Goal: Task Accomplishment & Management: Use online tool/utility

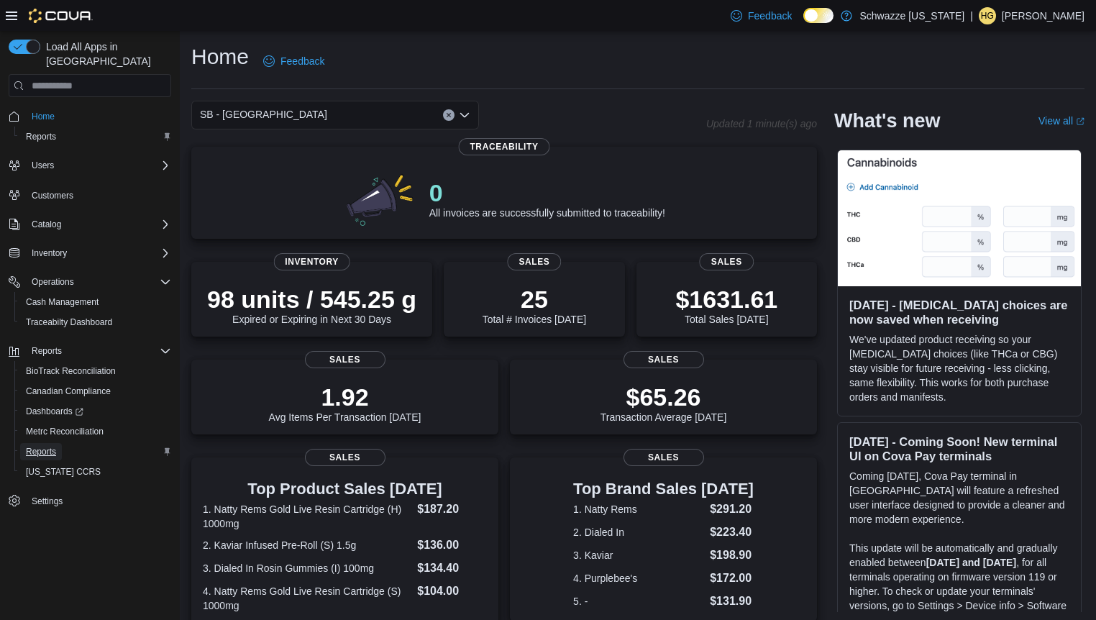
click at [50, 446] on span "Reports" at bounding box center [41, 452] width 30 height 12
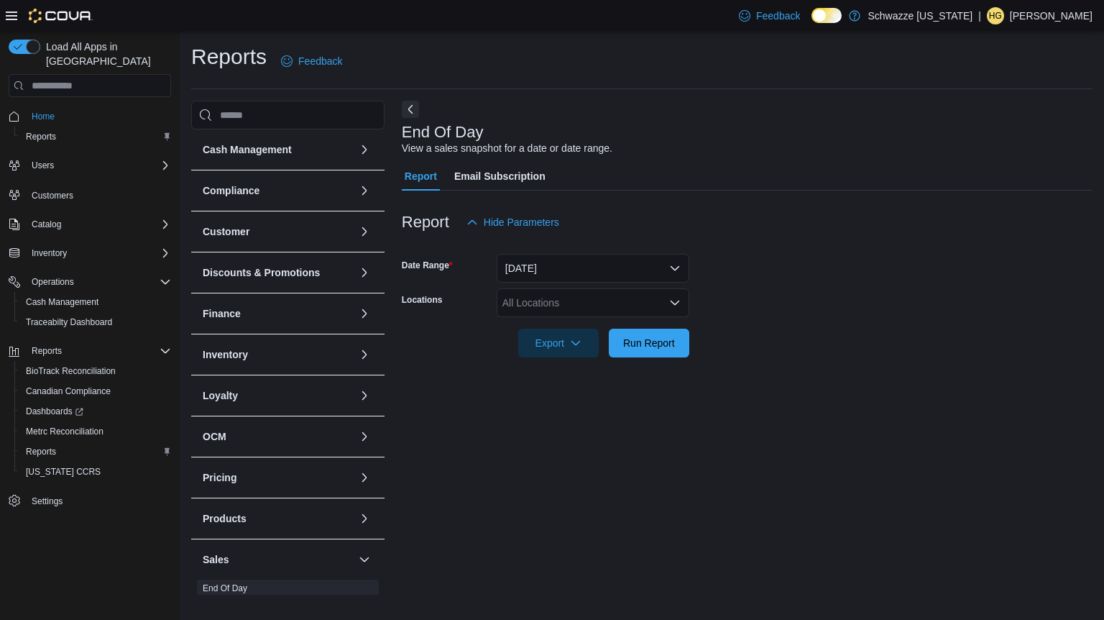
click at [554, 305] on div "All Locations" at bounding box center [593, 302] width 193 height 29
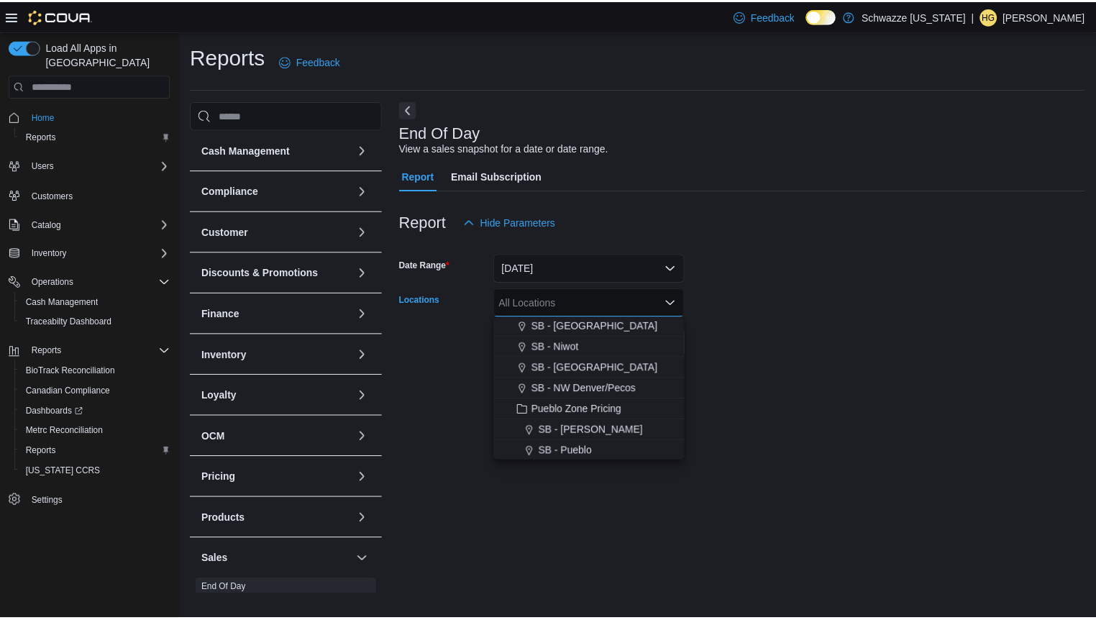
scroll to position [575, 0]
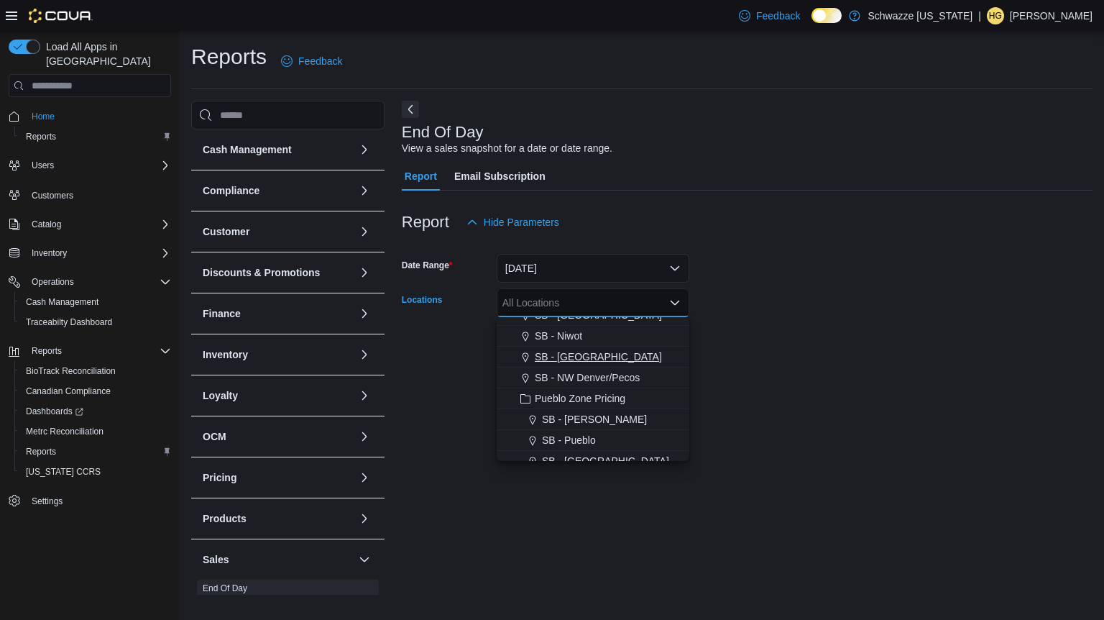
click at [604, 357] on span "SB - [GEOGRAPHIC_DATA]" at bounding box center [598, 356] width 127 height 14
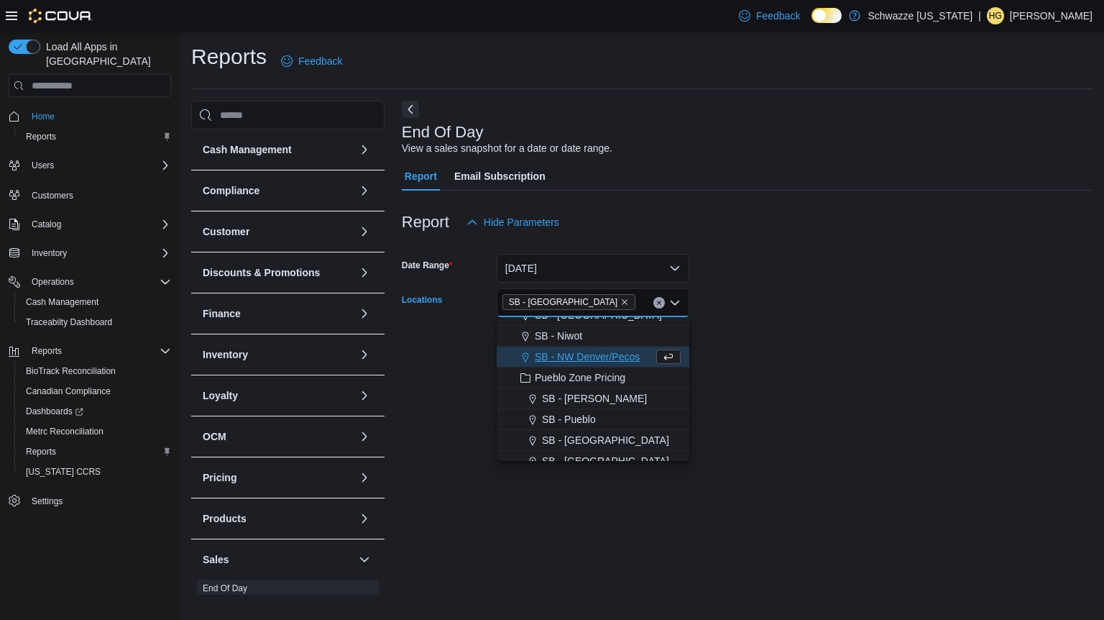
click at [756, 339] on form "Date Range [DATE] Locations [GEOGRAPHIC_DATA] - [GEOGRAPHIC_DATA] Combo box. Se…" at bounding box center [747, 297] width 691 height 121
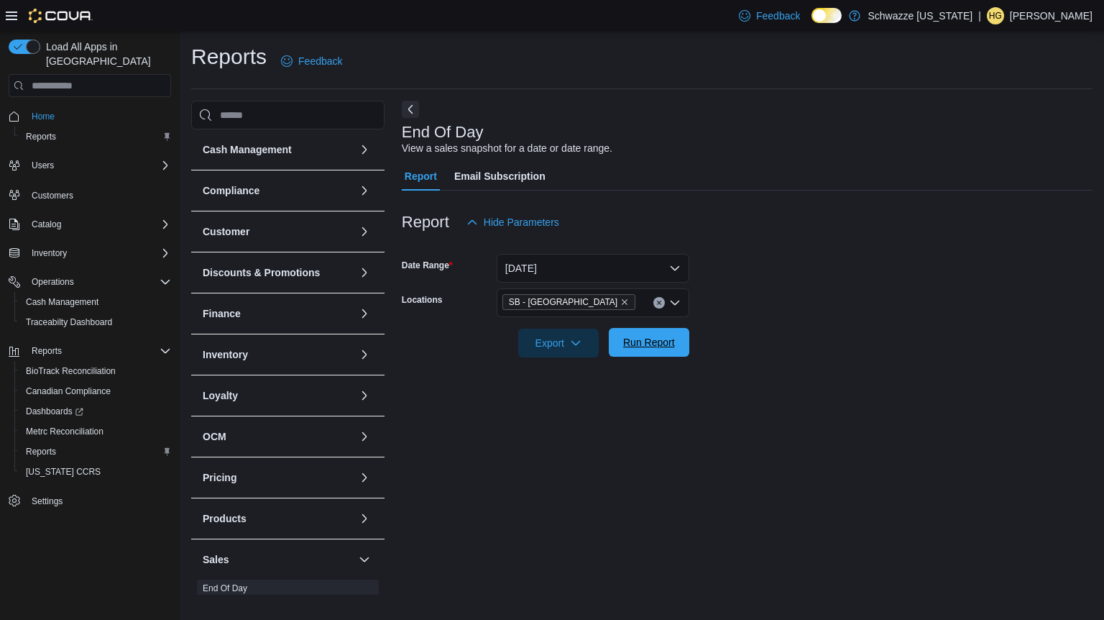
click at [667, 348] on span "Run Report" at bounding box center [649, 342] width 52 height 14
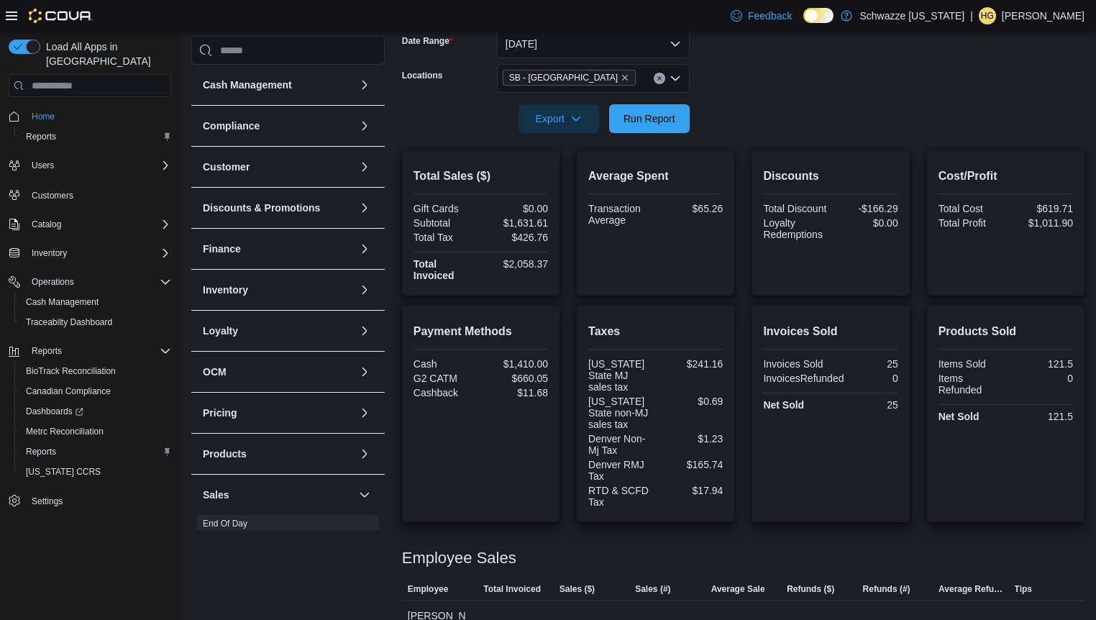
scroll to position [230, 0]
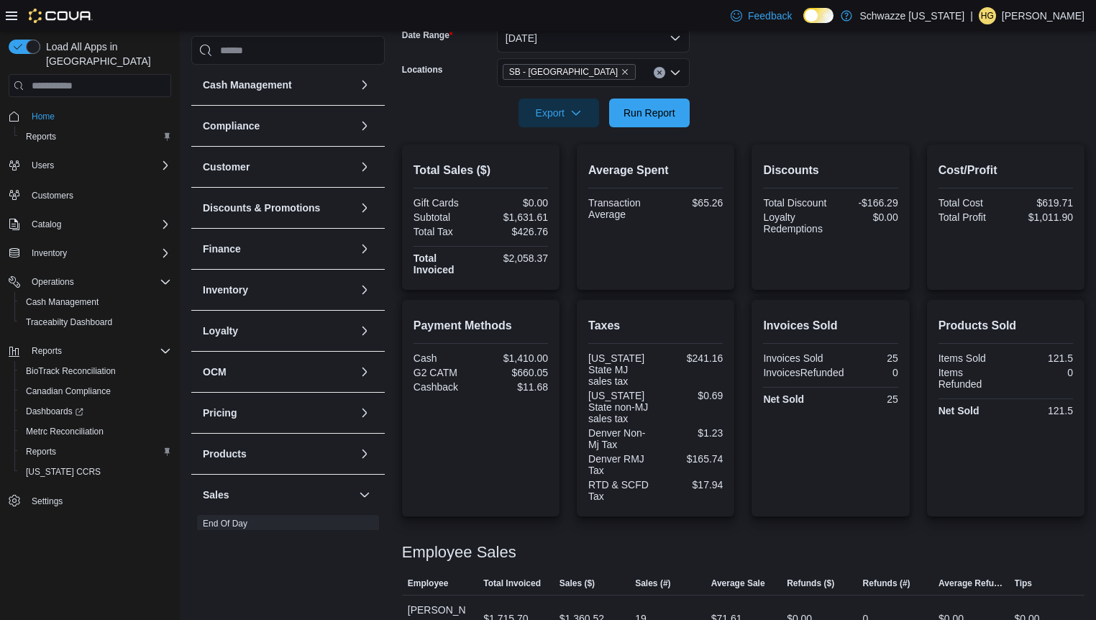
click at [518, 220] on div "$1,631.61" at bounding box center [515, 217] width 65 height 12
drag, startPoint x: 509, startPoint y: 224, endPoint x: 562, endPoint y: 219, distance: 53.4
click at [559, 219] on div "Total Sales ($) Gift Cards $0.00 Subtotal $1,631.61 Total Tax $426.76 Total Inv…" at bounding box center [480, 217] width 157 height 145
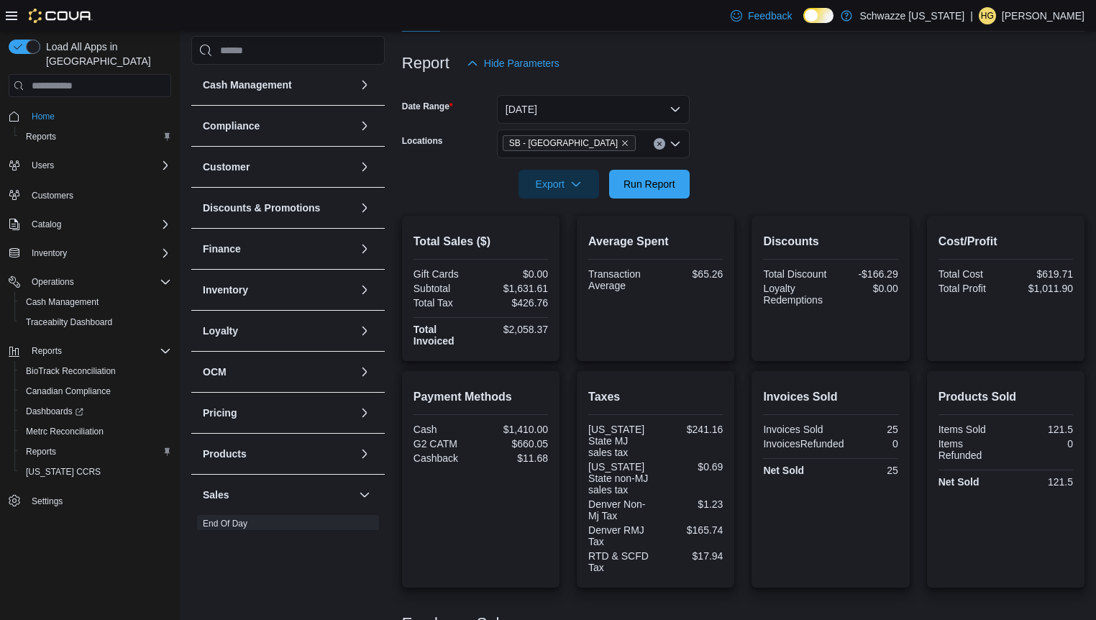
scroll to position [0, 0]
